Goal: Transaction & Acquisition: Purchase product/service

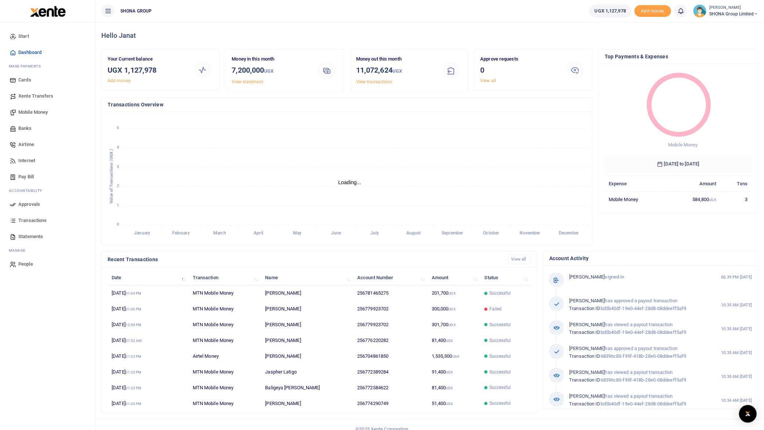
scroll to position [7, 7]
click at [36, 111] on span "Mobile Money" at bounding box center [32, 112] width 29 height 7
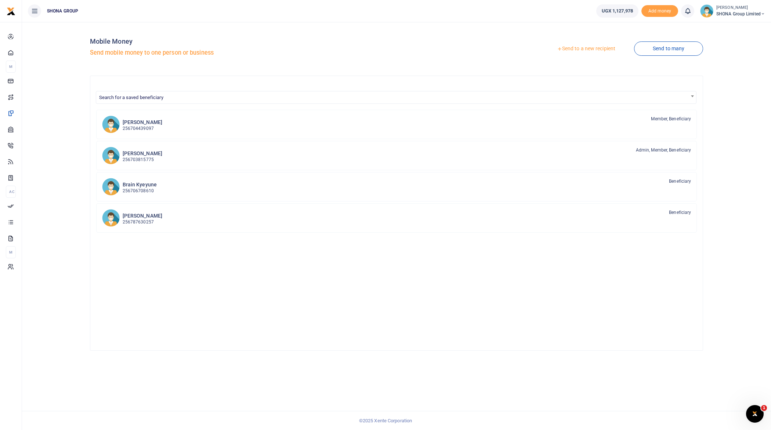
click at [603, 50] on link "Send to a new recipient" at bounding box center [586, 48] width 96 height 13
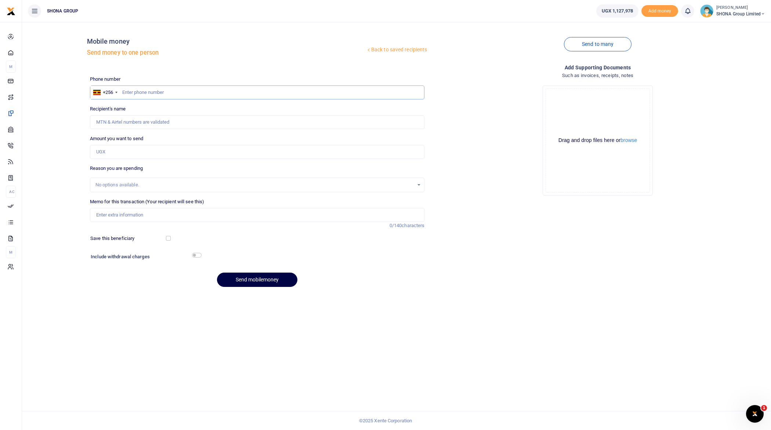
click at [150, 91] on input "text" at bounding box center [257, 93] width 335 height 14
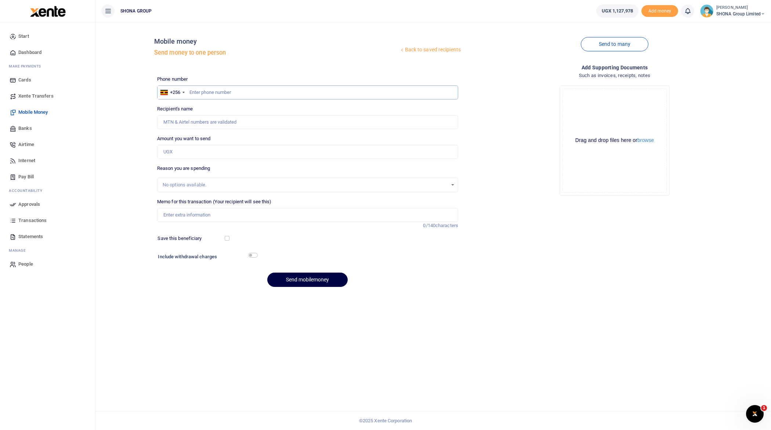
click at [217, 93] on input "text" at bounding box center [307, 93] width 301 height 14
type input "0781201238"
type input "Godwin Nuwamanya"
click at [194, 91] on input "0781201238" at bounding box center [307, 93] width 301 height 14
type input "781201238"
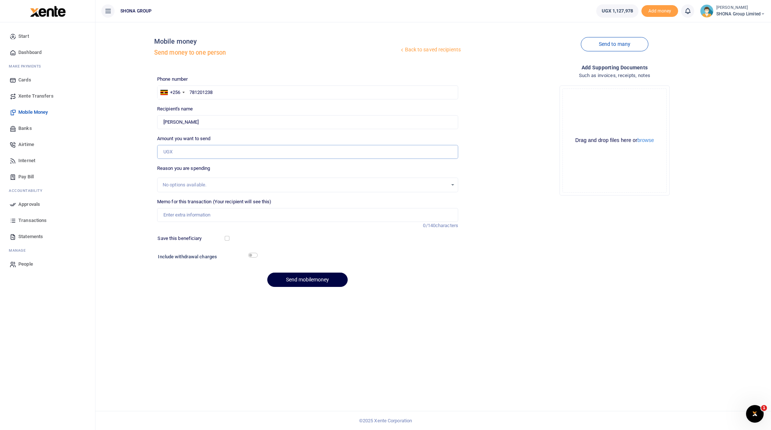
click at [185, 152] on input "Amount you want to send" at bounding box center [307, 152] width 301 height 14
type input "240,000"
click at [181, 296] on div "Back to saved recipients Mobile money Send money to one person Send to many Pho…" at bounding box center [433, 226] width 676 height 408
click at [253, 255] on input "checkbox" at bounding box center [253, 255] width 10 height 5
checkbox input "true"
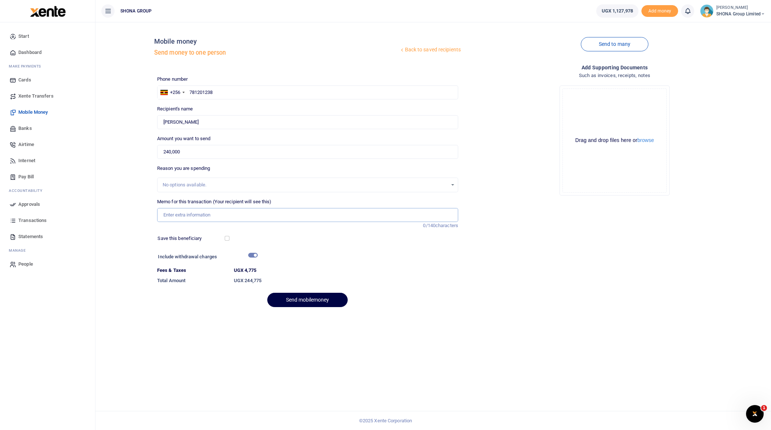
click at [174, 215] on input "Memo for this transaction (Your recipient will see this)" at bounding box center [307, 215] width 301 height 14
type input "Being fees for SHONA Unscripted Event on 18th September 2025"
click at [322, 299] on button "Send mobilemoney" at bounding box center [307, 300] width 80 height 14
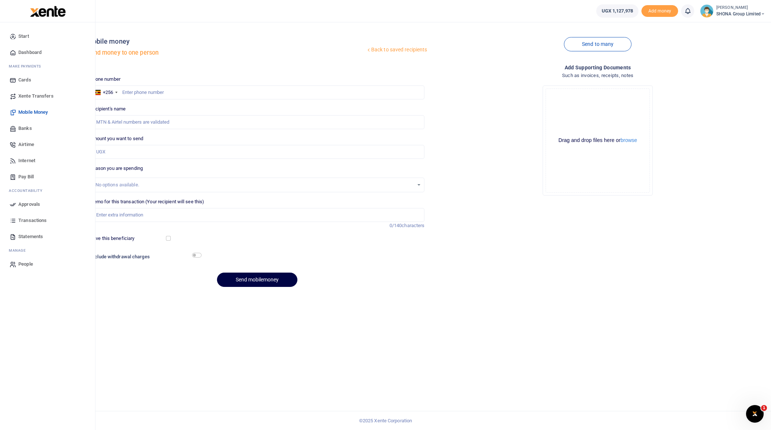
click at [30, 203] on span "Approvals" at bounding box center [29, 204] width 22 height 7
click at [28, 206] on span "Approvals" at bounding box center [29, 204] width 22 height 7
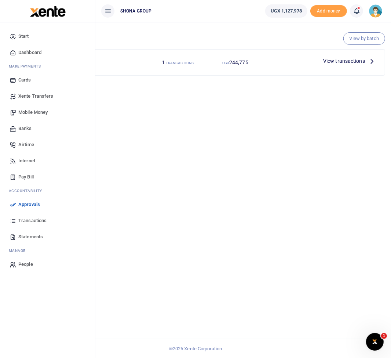
click at [370, 63] on icon at bounding box center [372, 61] width 8 height 8
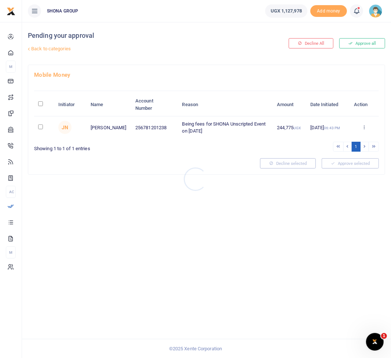
click at [362, 42] on div at bounding box center [195, 179] width 391 height 358
click at [365, 43] on button "Approve all" at bounding box center [363, 43] width 46 height 10
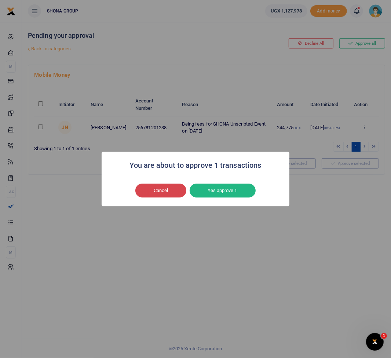
click at [163, 189] on button "Cancel" at bounding box center [160, 191] width 51 height 14
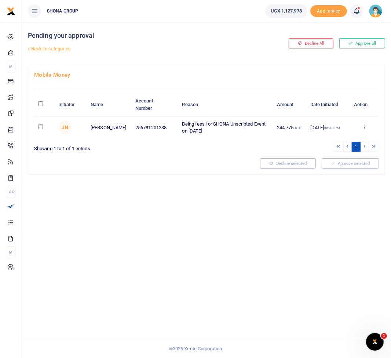
click at [39, 125] on input "checkbox" at bounding box center [40, 126] width 5 height 5
checkbox input "true"
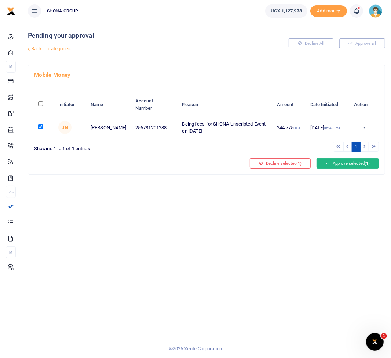
click at [355, 160] on button "Approve selected (1)" at bounding box center [348, 163] width 62 height 10
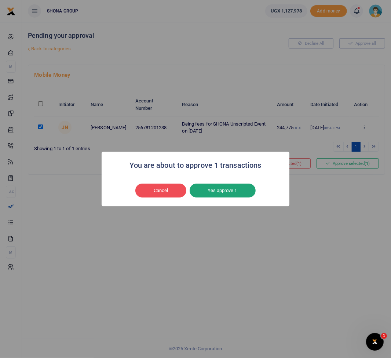
click at [228, 191] on button "Yes approve 1" at bounding box center [223, 191] width 66 height 14
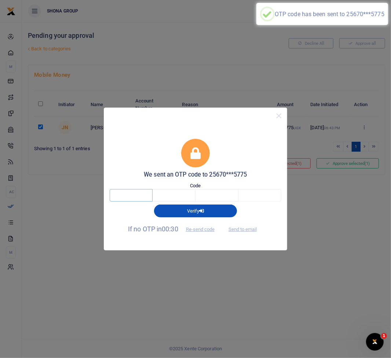
click at [136, 191] on input "text" at bounding box center [131, 195] width 43 height 12
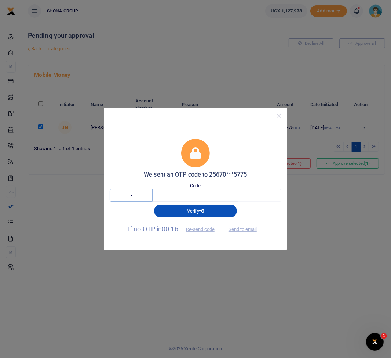
type input "4"
type input "0"
type input "2"
type input "3"
